Goal: Find specific page/section: Find specific page/section

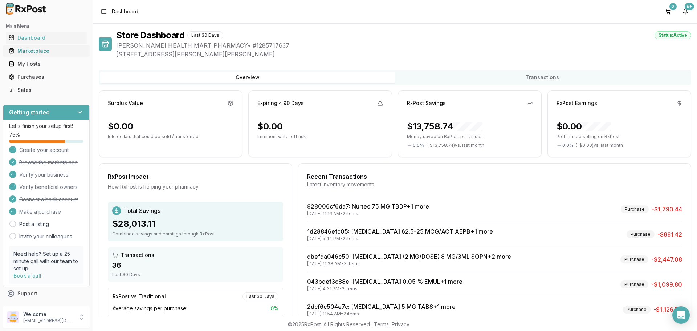
click at [30, 49] on div "Marketplace" at bounding box center [46, 50] width 75 height 7
click at [29, 49] on div "Marketplace" at bounding box center [46, 50] width 75 height 7
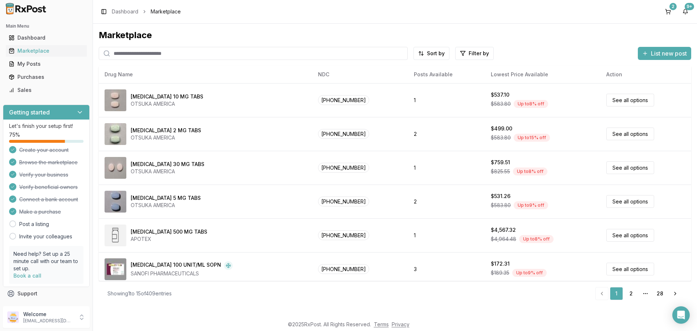
click at [161, 56] on input "search" at bounding box center [253, 53] width 309 height 13
type input "*******"
